Goal: Task Accomplishment & Management: Complete application form

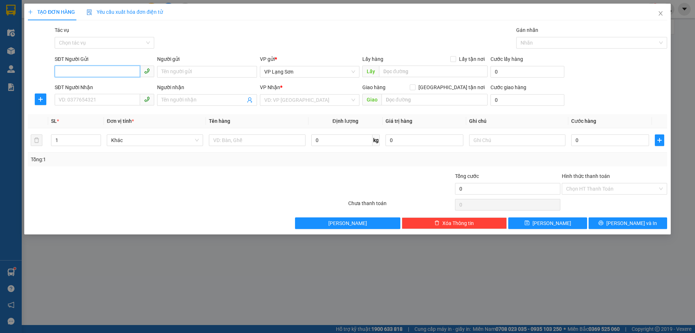
click at [84, 72] on input "SĐT Người Gửi" at bounding box center [97, 72] width 85 height 12
paste input "0966891000"
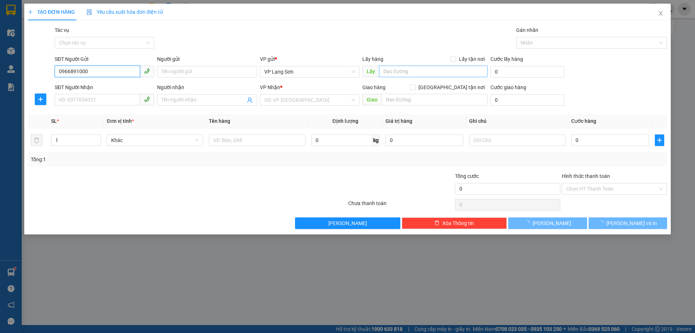
type input "0966891000"
click at [455, 58] on input "Lấy tận nơi" at bounding box center [453, 58] width 5 height 5
checkbox input "true"
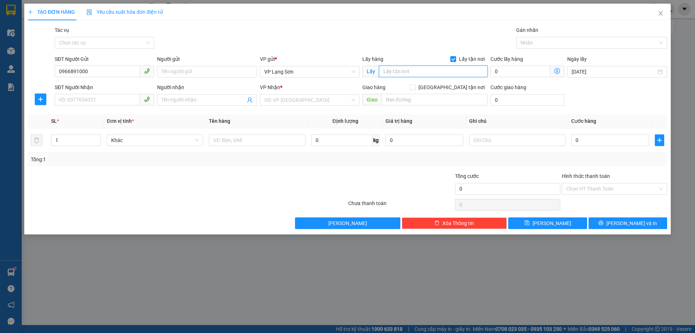
drag, startPoint x: 417, startPoint y: 72, endPoint x: 420, endPoint y: 68, distance: 5.1
click at [417, 72] on input "text" at bounding box center [433, 72] width 109 height 12
type input "TỈNH ĐỘI"
click at [415, 86] on input "[GEOGRAPHIC_DATA] tận nơi" at bounding box center [412, 86] width 5 height 5
checkbox input "true"
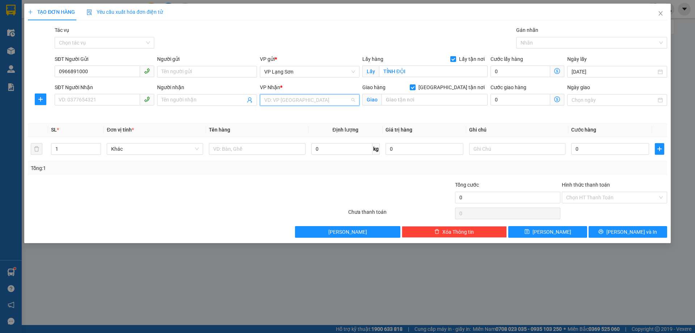
click at [302, 100] on input "search" at bounding box center [307, 100] width 86 height 11
click at [292, 115] on div "VP [PERSON_NAME]" at bounding box center [309, 114] width 91 height 8
click at [395, 101] on input "text" at bounding box center [435, 100] width 106 height 12
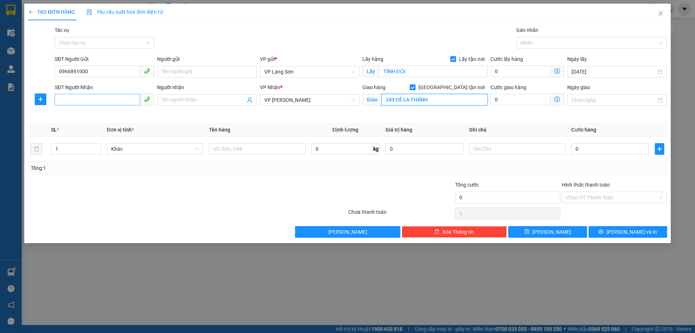
type input "243 ĐÊ LA THÀNH"
click at [70, 99] on input "SĐT Người Nhận" at bounding box center [97, 100] width 85 height 12
type input "0984143432"
click at [59, 70] on input "0966891000" at bounding box center [97, 72] width 85 height 12
click at [597, 147] on input "0" at bounding box center [611, 149] width 78 height 12
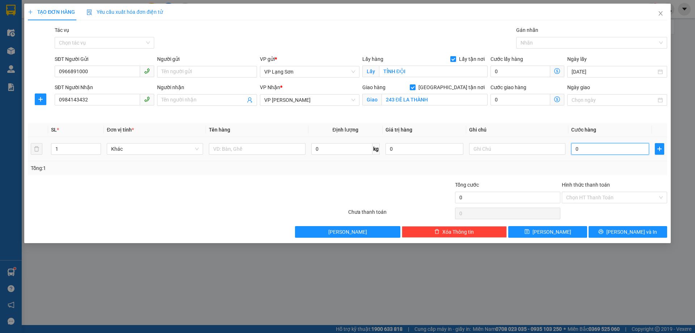
type input "1"
type input "10"
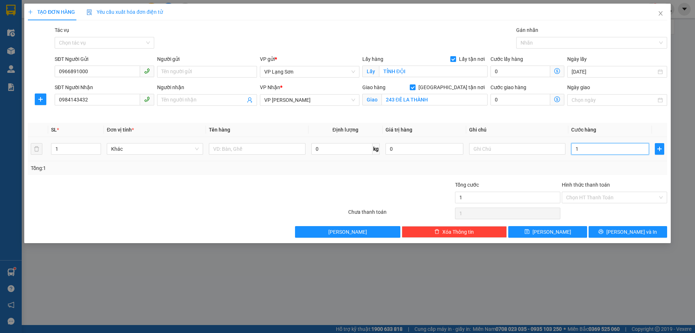
type input "10"
type input "100"
type input "100.000"
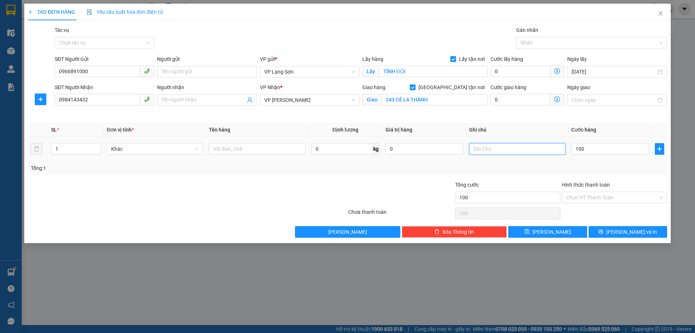
type input "100.000"
click at [482, 148] on input "text" at bounding box center [517, 149] width 96 height 12
type input "NG NHẬN TT"
click at [272, 151] on input "text" at bounding box center [257, 149] width 96 height 12
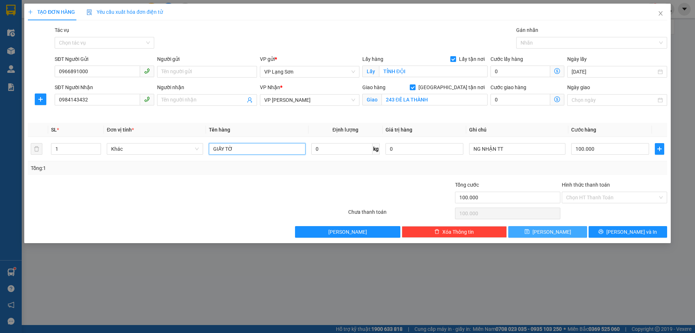
type input "GIẤY TỜ"
click at [558, 229] on button "[PERSON_NAME]" at bounding box center [547, 232] width 79 height 12
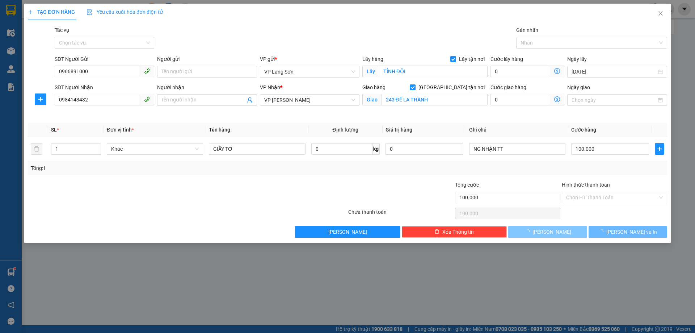
checkbox input "false"
type input "0"
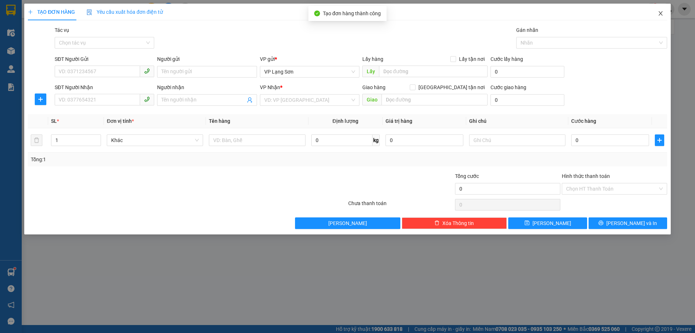
click at [661, 15] on icon "close" at bounding box center [661, 14] width 6 height 6
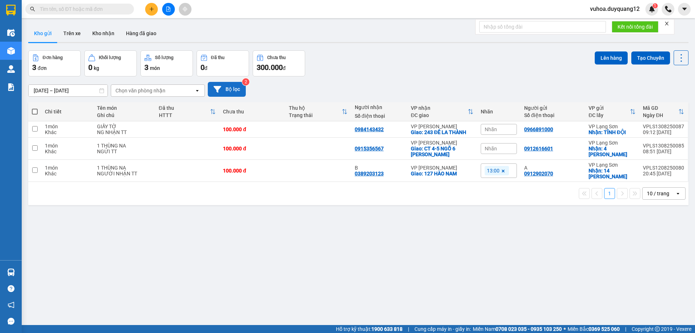
click at [235, 89] on button "Bộ lọc" at bounding box center [227, 89] width 38 height 15
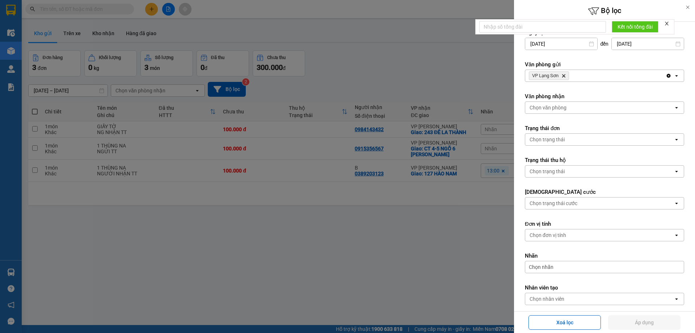
click at [419, 67] on div at bounding box center [347, 166] width 695 height 333
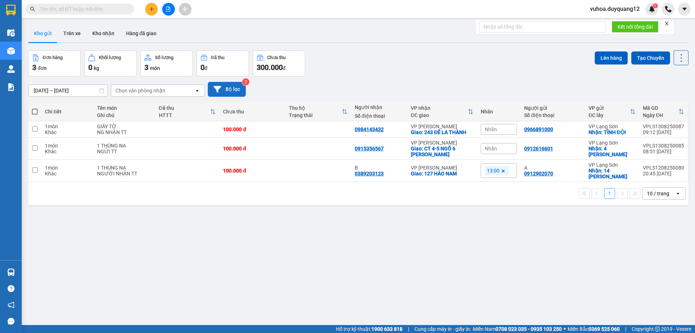
click at [231, 88] on button "Bộ lọc" at bounding box center [227, 89] width 38 height 15
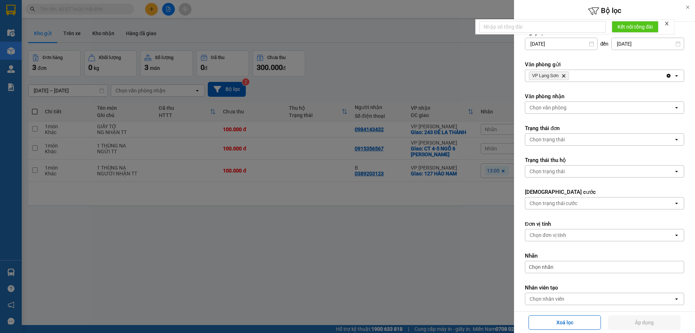
click at [601, 77] on div "VP Lạng Sơn Delete" at bounding box center [596, 76] width 141 height 12
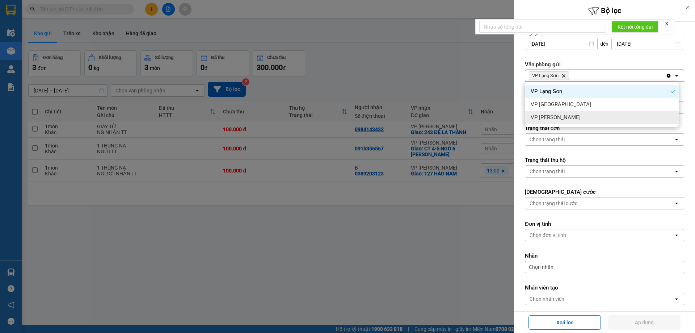
click at [569, 117] on div "VP [PERSON_NAME]" at bounding box center [602, 117] width 154 height 13
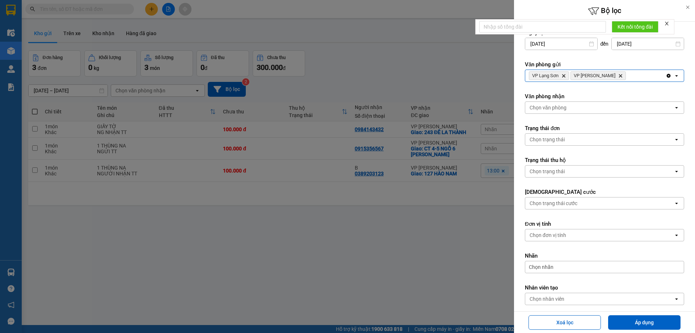
click at [578, 108] on div "Chọn văn phòng" at bounding box center [600, 108] width 148 height 12
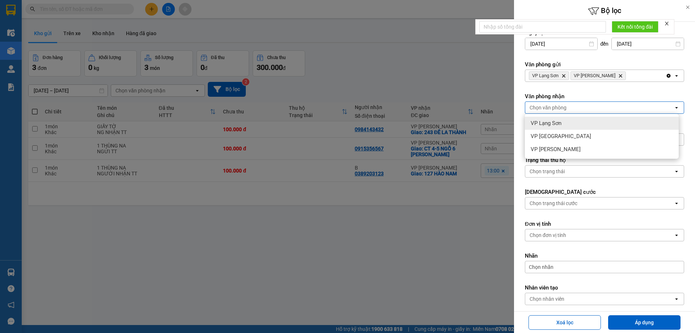
click at [553, 121] on span "VP Lạng Sơn" at bounding box center [546, 123] width 31 height 7
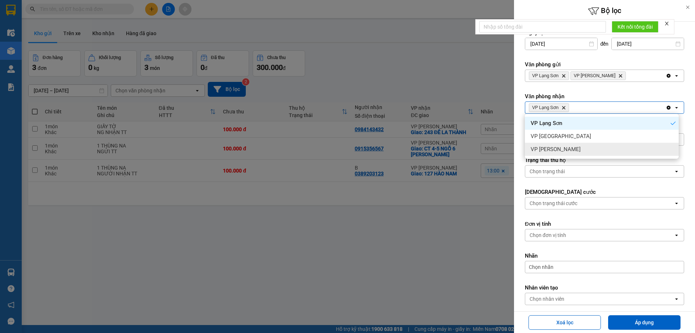
click at [561, 149] on span "VP [PERSON_NAME]" at bounding box center [556, 149] width 50 height 7
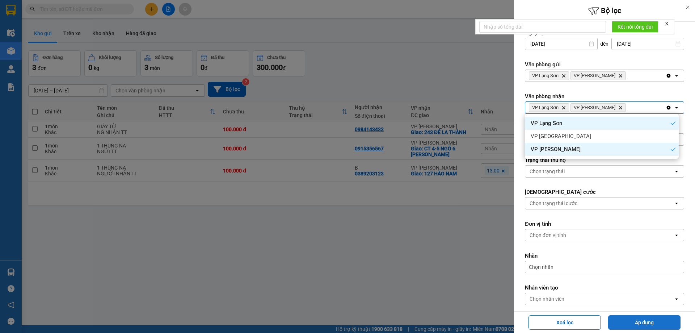
click at [657, 322] on button "Áp dụng" at bounding box center [644, 322] width 72 height 14
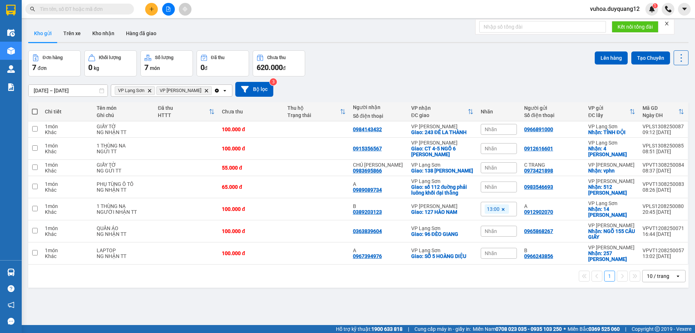
drag, startPoint x: 405, startPoint y: 307, endPoint x: 398, endPoint y: 304, distance: 7.0
click at [404, 307] on div "ver 1.8.138 Kho gửi Trên xe Kho nhận Hàng đã giao Đơn hàng 7 đơn Khối lượng 0 k…" at bounding box center [358, 188] width 666 height 333
drag, startPoint x: 505, startPoint y: 128, endPoint x: 501, endPoint y: 137, distance: 9.3
click at [504, 128] on div "Nhãn" at bounding box center [499, 129] width 36 height 11
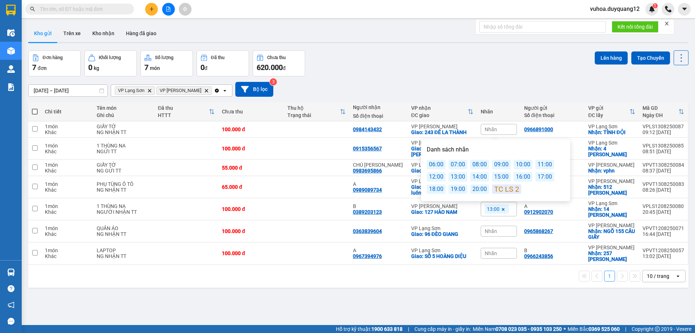
click at [546, 167] on div "11:00" at bounding box center [545, 164] width 19 height 9
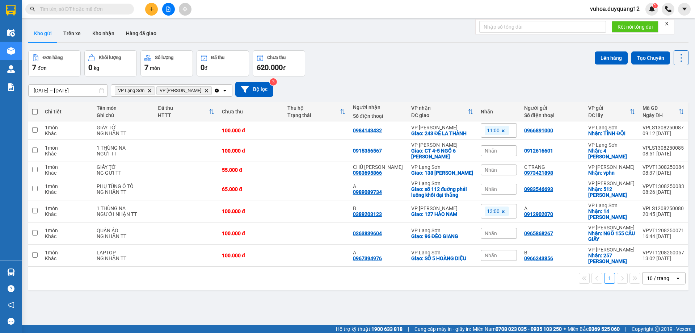
click at [570, 67] on div "Đơn hàng 7 đơn Khối lượng 0 kg Số lượng 7 món Đã thu 0 đ Chưa thu 620.000 đ Lên…" at bounding box center [358, 63] width 661 height 26
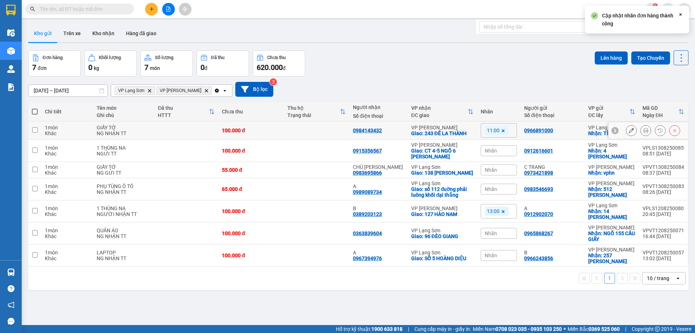
click at [613, 131] on icon at bounding box center [615, 130] width 5 height 5
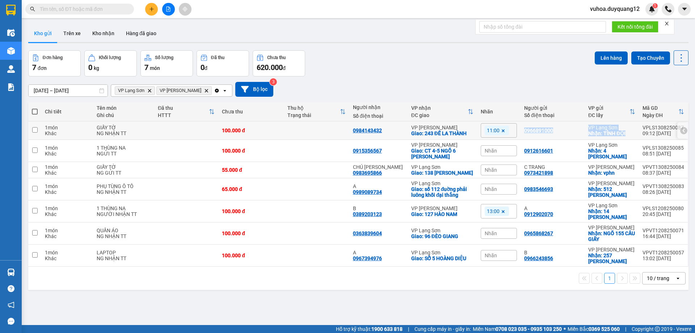
drag, startPoint x: 518, startPoint y: 131, endPoint x: 594, endPoint y: 131, distance: 76.1
click at [627, 136] on tr "1 món Khác GIẤY TỜ NG NHẬN TT 100.000 đ 0984143432 VP Minh Khai Giao: 243 ĐÊ LA…" at bounding box center [358, 130] width 661 height 18
checkbox input "true"
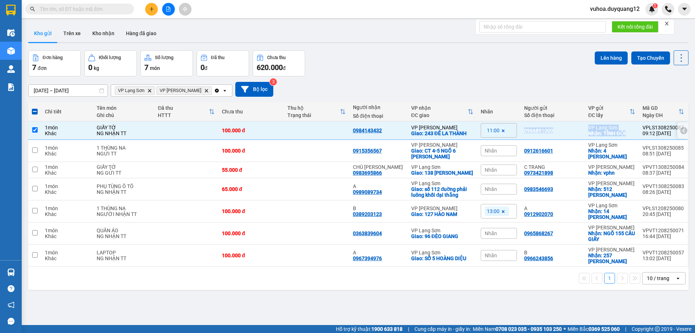
copy tr "0966891000 VP Lạng Sơn Nhận: TỈNH ĐỘI"
